Goal: Transaction & Acquisition: Subscribe to service/newsletter

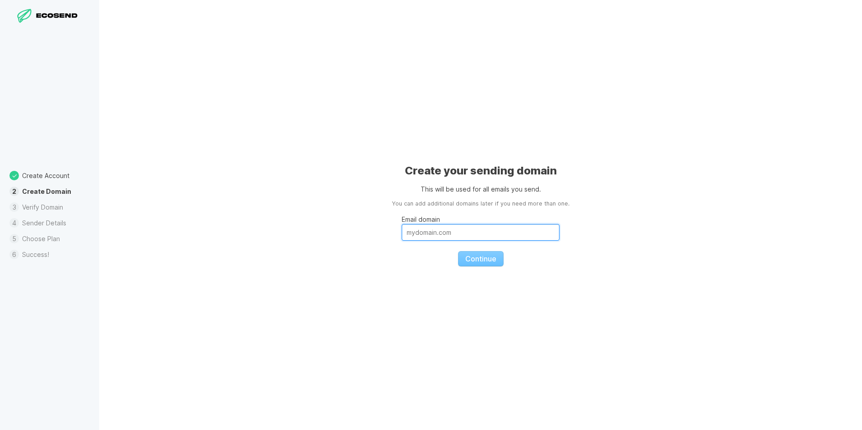
click at [416, 235] on input "Email domain" at bounding box center [481, 232] width 158 height 17
click at [468, 231] on input "colesworthyres" at bounding box center [481, 232] width 158 height 17
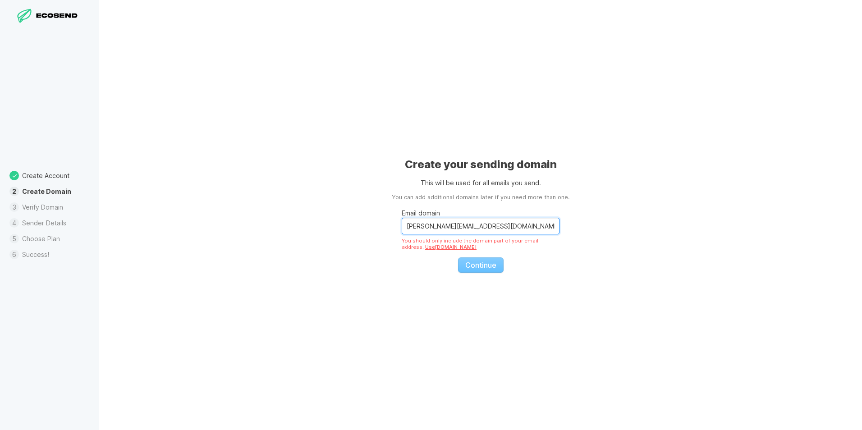
drag, startPoint x: 474, startPoint y: 229, endPoint x: 443, endPoint y: 228, distance: 30.2
click at [443, 228] on input "[PERSON_NAME][EMAIL_ADDRESS][DOMAIN_NAME]" at bounding box center [481, 226] width 158 height 17
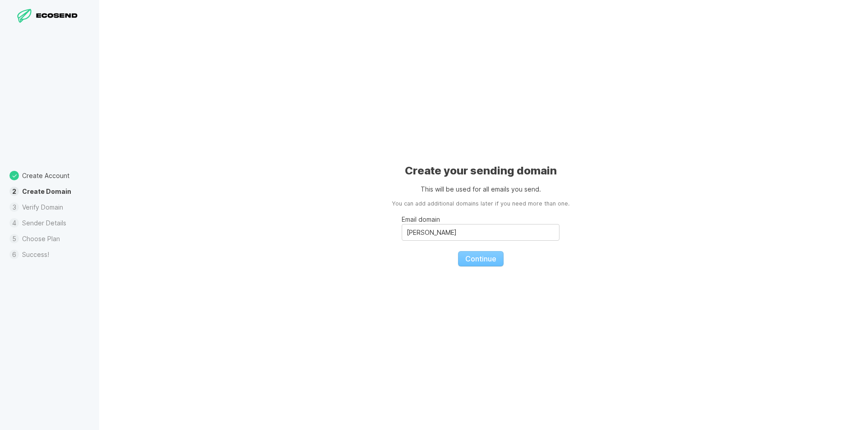
click at [572, 235] on div "Create your sending domain This will be used for all emails you send. You can a…" at bounding box center [480, 215] width 763 height 430
click at [481, 260] on fieldset "Email domain [PERSON_NAME] Continue" at bounding box center [481, 237] width 158 height 58
click at [449, 235] on input "[PERSON_NAME]" at bounding box center [481, 232] width 158 height 17
type input "[EMAIL_ADDRESS][PERSON_NAME][DOMAIN_NAME]"
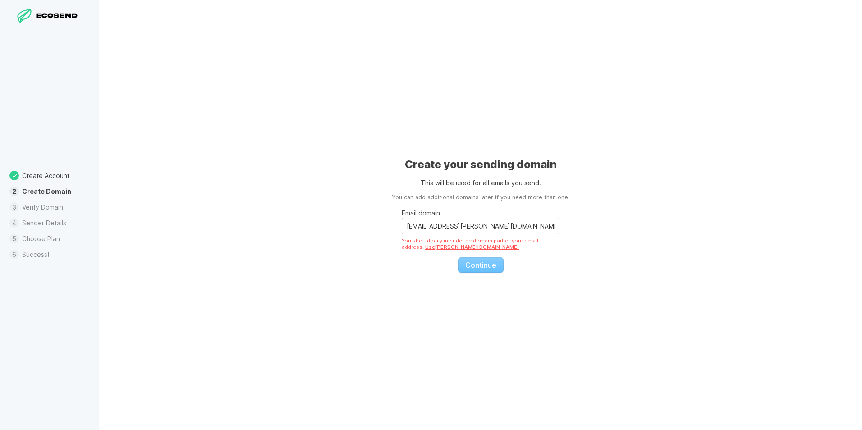
click at [431, 247] on link "Use [PERSON_NAME][DOMAIN_NAME]" at bounding box center [472, 247] width 94 height 6
type input "[PERSON_NAME][DOMAIN_NAME]"
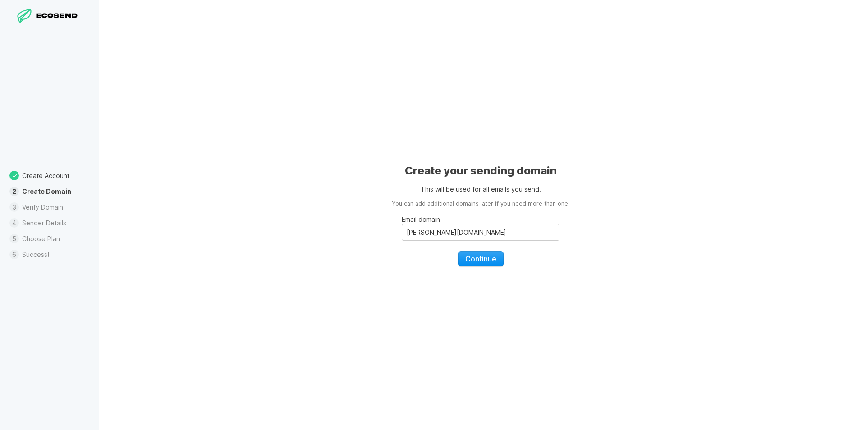
click at [482, 258] on span "Continue" at bounding box center [480, 258] width 31 height 9
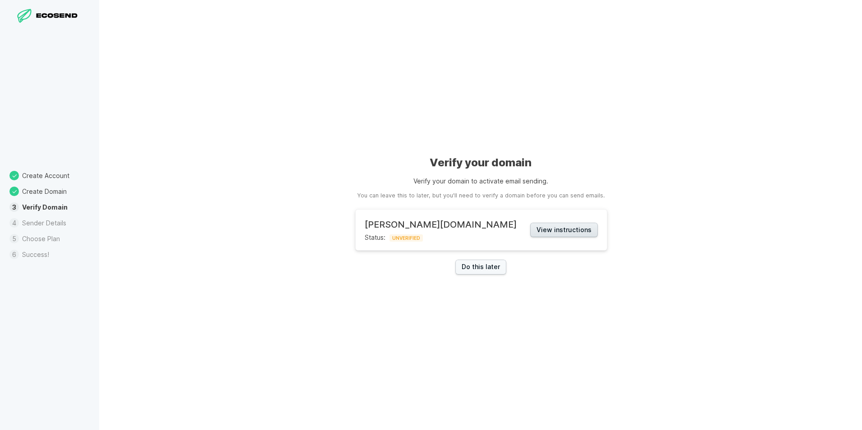
click at [530, 230] on button "View instructions" at bounding box center [564, 230] width 68 height 15
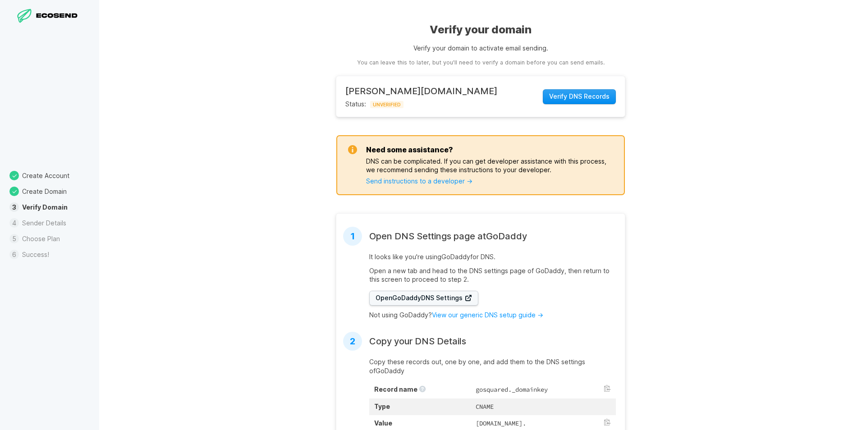
click at [562, 97] on span "Verify DNS Records" at bounding box center [579, 96] width 60 height 9
click at [415, 297] on span "Open GoDaddy DNS Settings" at bounding box center [424, 298] width 97 height 9
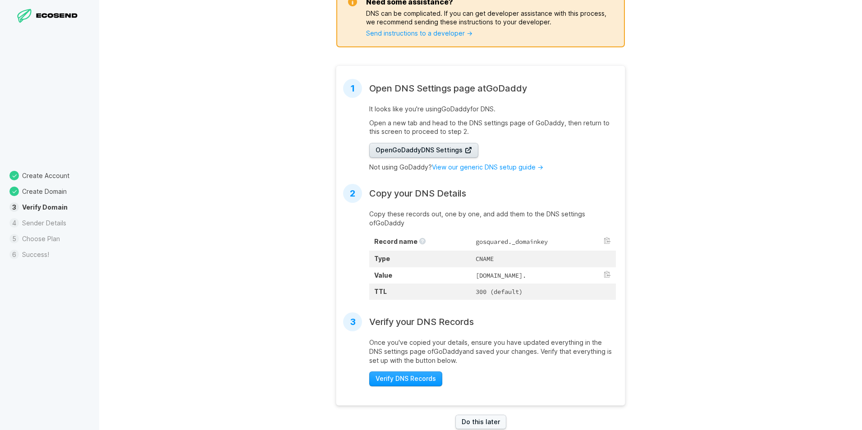
scroll to position [176, 0]
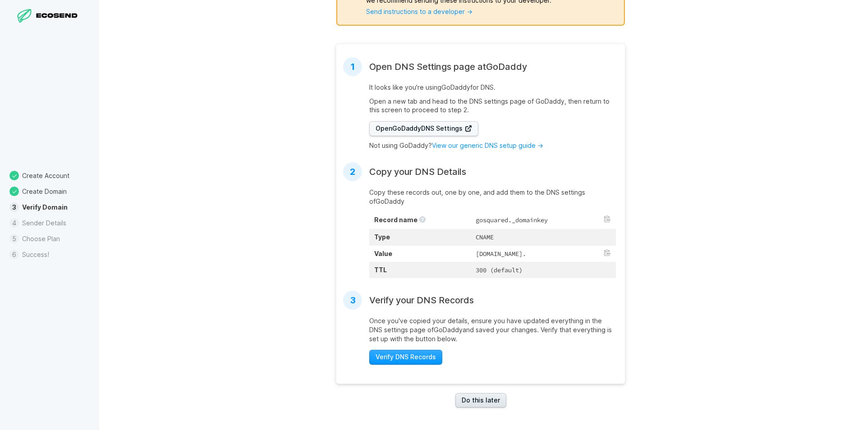
click at [483, 399] on link "Do this later" at bounding box center [481, 400] width 51 height 15
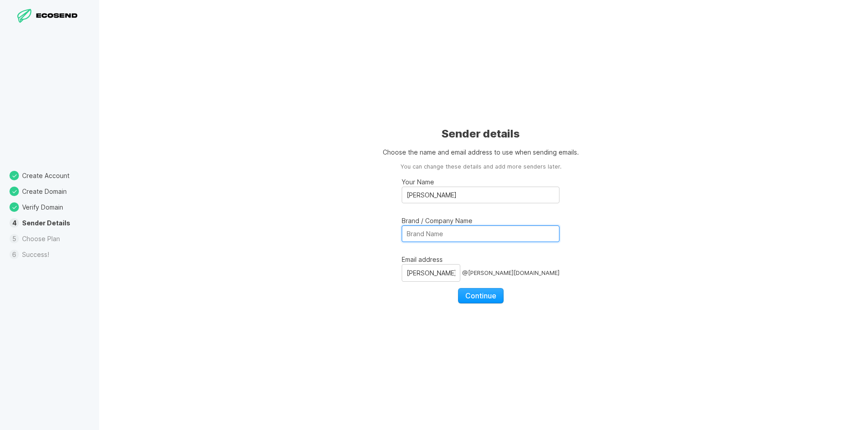
click at [423, 234] on input "Brand / Company Name" at bounding box center [481, 234] width 158 height 17
type input "[PERSON_NAME] Real Estate Services"
click at [449, 270] on input "[PERSON_NAME]" at bounding box center [431, 272] width 59 height 17
type input "colesworthyres"
click at [410, 298] on fieldset "Your Name [PERSON_NAME] Brand / Company Name [PERSON_NAME] Real Estate Services…" at bounding box center [481, 237] width 158 height 133
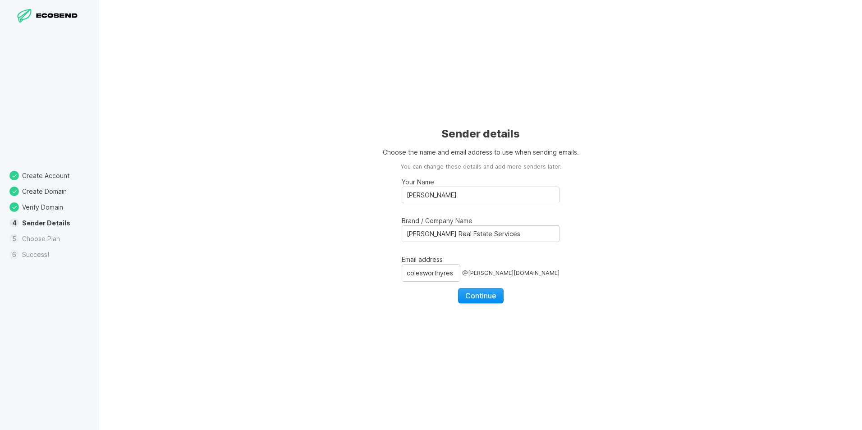
click at [481, 298] on span "Continue" at bounding box center [480, 295] width 31 height 9
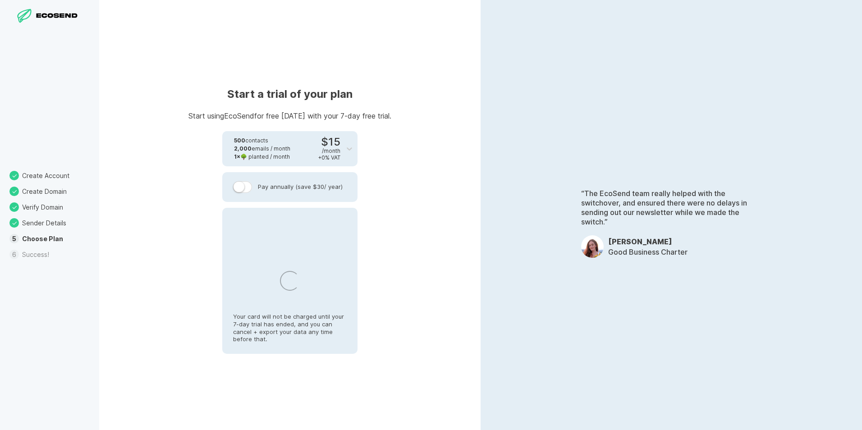
select select "US"
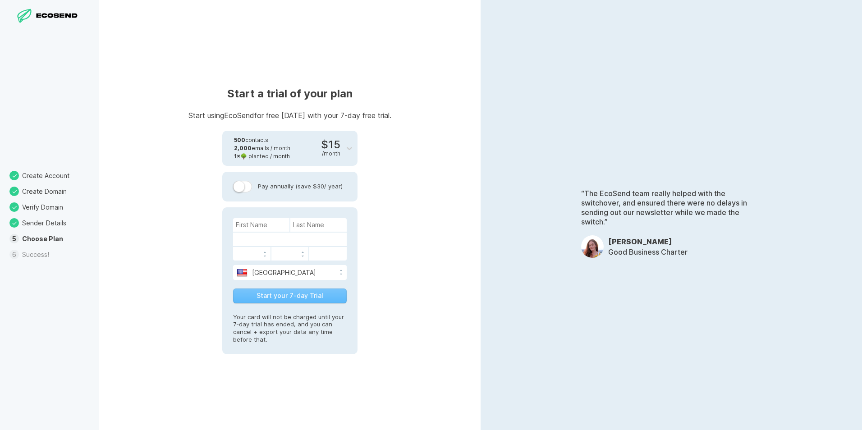
click at [249, 186] on label at bounding box center [242, 187] width 19 height 12
click at [0, 0] on input "Pay annually (save $30 / year)" at bounding box center [0, 0] width 0 height 0
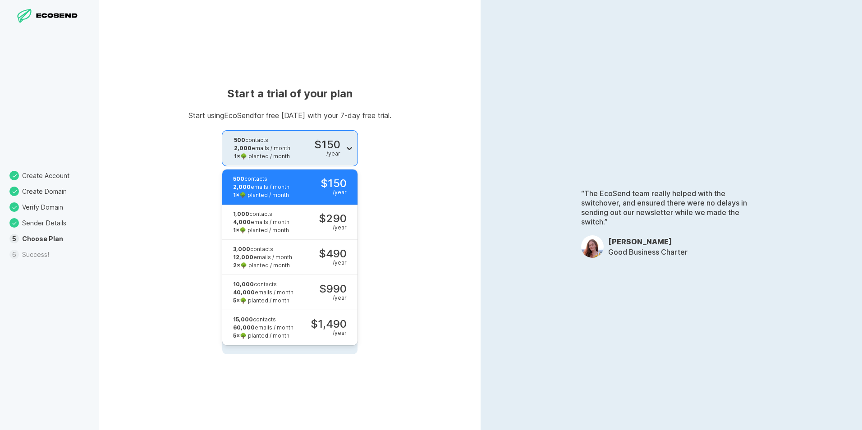
click at [349, 149] on icon at bounding box center [349, 148] width 5 height 3
click at [301, 224] on div "1,000 contacts 4,000 emails / month 1 × 🌳 planted / month $290 / year" at bounding box center [284, 222] width 124 height 35
